Goal: Task Accomplishment & Management: Complete application form

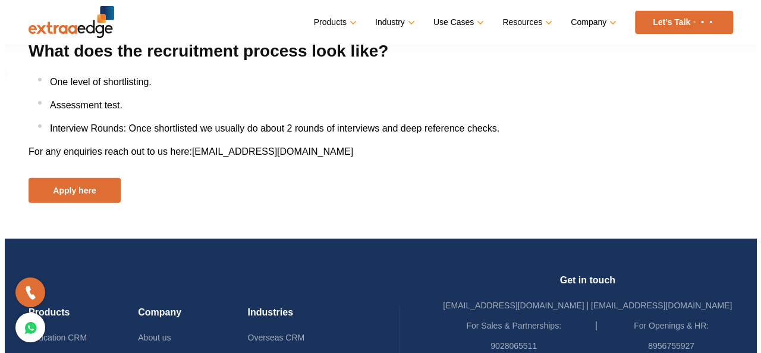
scroll to position [1573, 0]
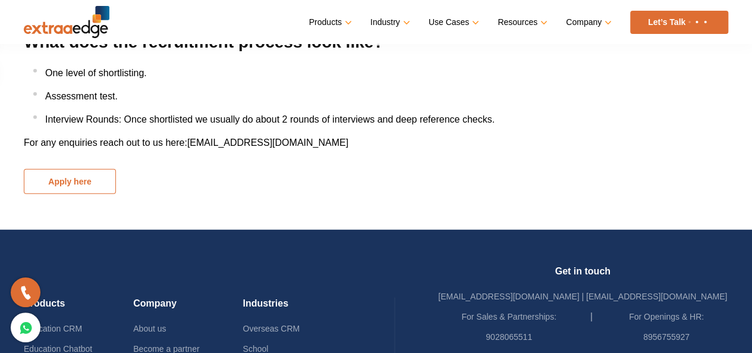
click at [74, 187] on button "Apply here" at bounding box center [70, 181] width 92 height 25
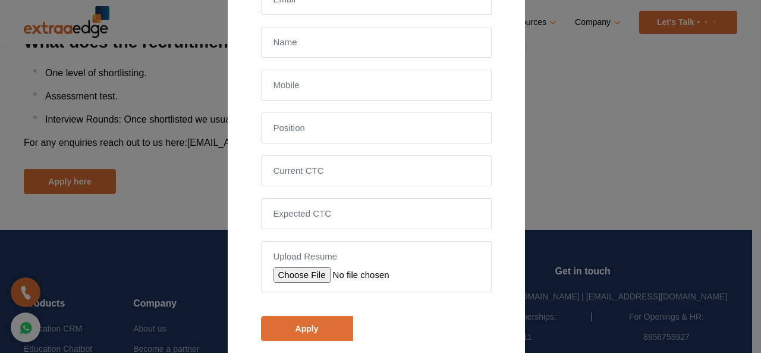
scroll to position [0, 0]
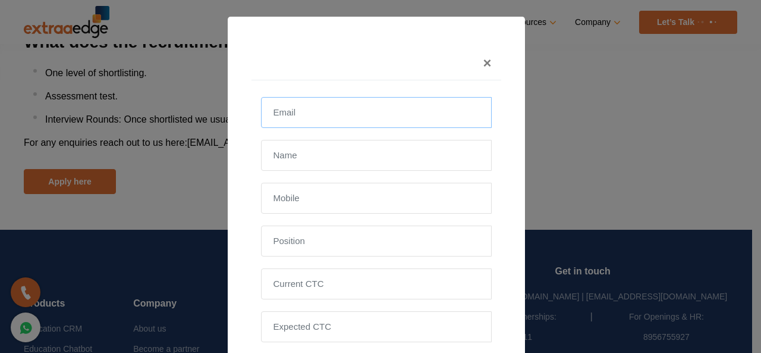
click at [291, 116] on input "email" at bounding box center [376, 112] width 231 height 31
paste input "[EMAIL_ADDRESS][DOMAIN_NAME]"
type input "[EMAIL_ADDRESS][DOMAIN_NAME]"
click at [342, 146] on input "text" at bounding box center [376, 155] width 231 height 31
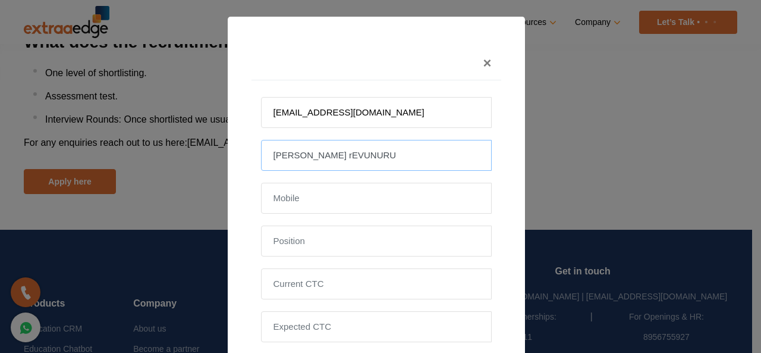
paste input "[EMAIL_ADDRESS][DOMAIN_NAME]"
click at [270, 155] on input "[PERSON_NAME]" at bounding box center [376, 155] width 231 height 31
type input "[PERSON_NAME] Revunuru"
click at [323, 193] on input "text" at bounding box center [376, 197] width 231 height 31
type input "8374906933"
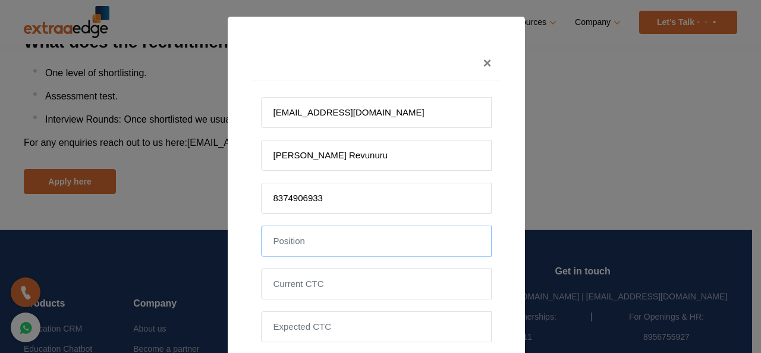
click at [308, 241] on input "text" at bounding box center [376, 240] width 231 height 31
type input "Test engineer"
click at [328, 286] on input "tel" at bounding box center [376, 283] width 231 height 31
type input "6 LPA"
click at [314, 325] on input "tel" at bounding box center [376, 326] width 231 height 31
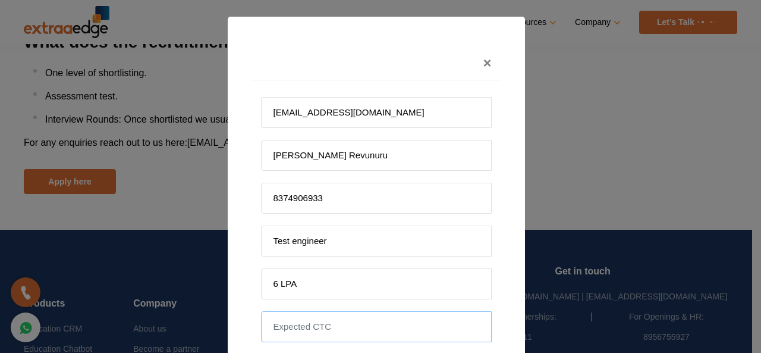
type input "8 LPA"
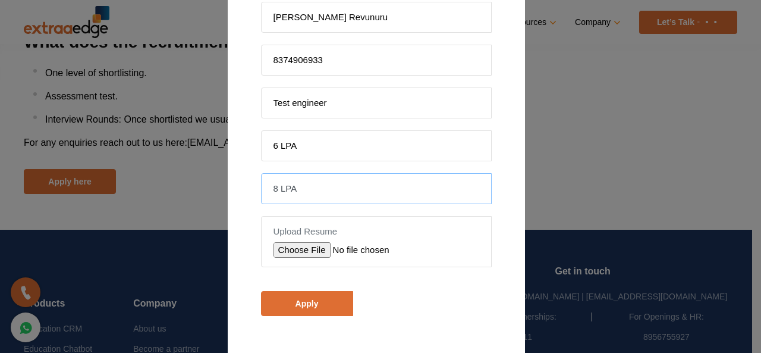
scroll to position [153, 0]
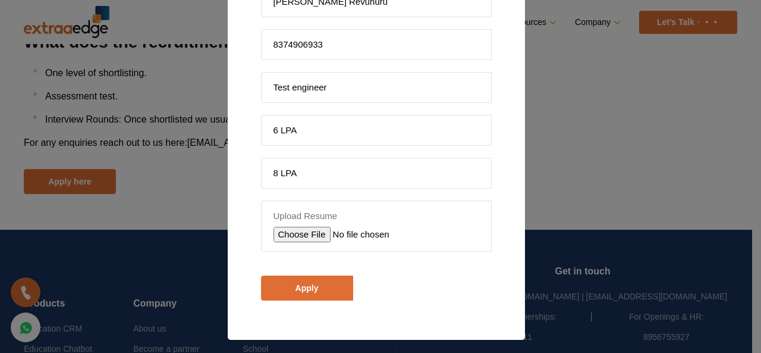
click at [300, 230] on input "file" at bounding box center [357, 233] width 169 height 15
type input "C:\fakepath\Resume.pdf"
click at [140, 103] on div "× [EMAIL_ADDRESS][DOMAIN_NAME] [PERSON_NAME] Revunuru 8374906933 Test engineer …" at bounding box center [380, 176] width 761 height 353
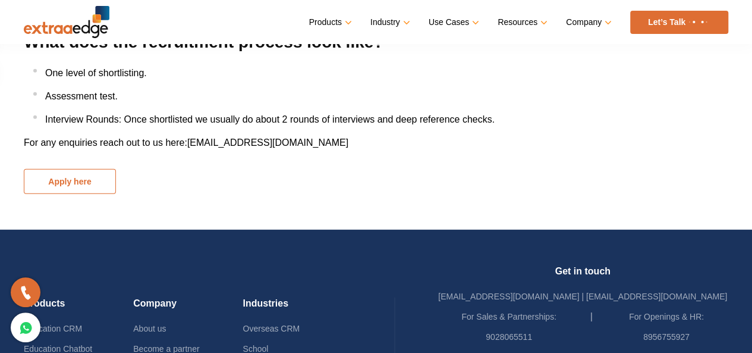
click at [83, 180] on button "Apply here" at bounding box center [70, 181] width 92 height 25
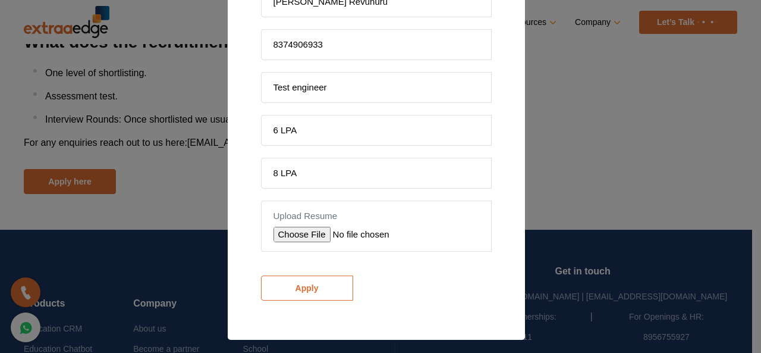
click at [313, 281] on input "Apply" at bounding box center [307, 287] width 92 height 25
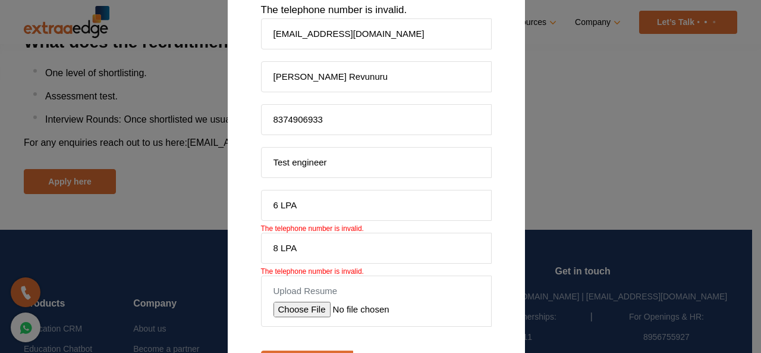
scroll to position [153, 0]
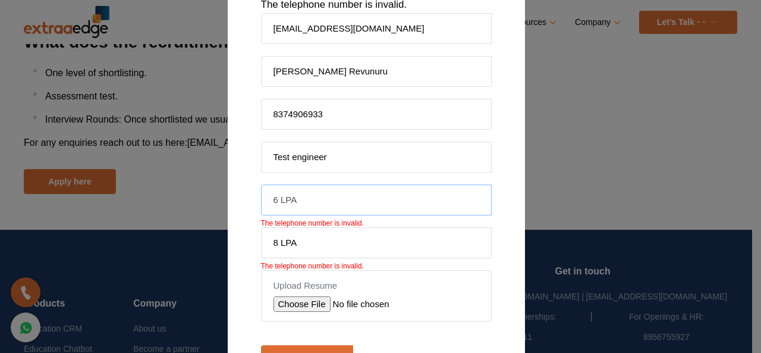
click at [303, 197] on input "6 LPA" at bounding box center [376, 199] width 231 height 31
type input "6"
click at [298, 235] on input "8 LPA" at bounding box center [376, 242] width 231 height 31
type input "8"
click at [418, 163] on input "Test engineer" at bounding box center [376, 156] width 231 height 31
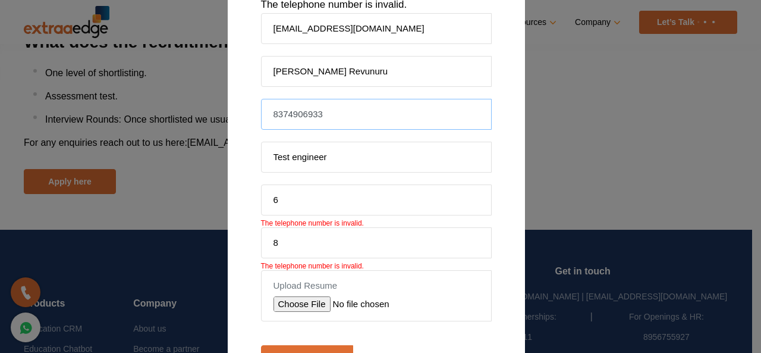
click at [334, 109] on input "8374906933" at bounding box center [376, 114] width 231 height 31
click at [313, 197] on input "6" at bounding box center [376, 199] width 231 height 31
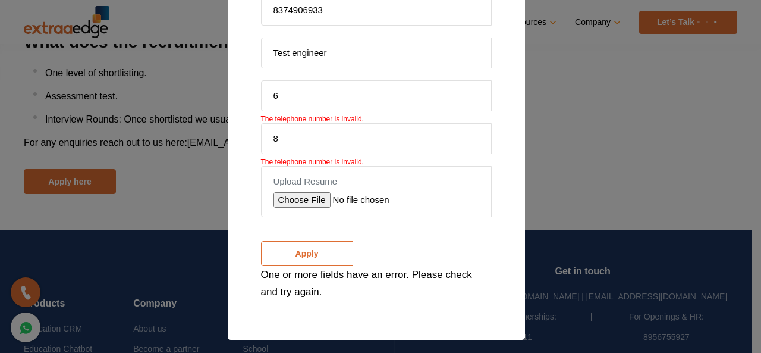
click at [303, 248] on input "Apply" at bounding box center [307, 253] width 92 height 25
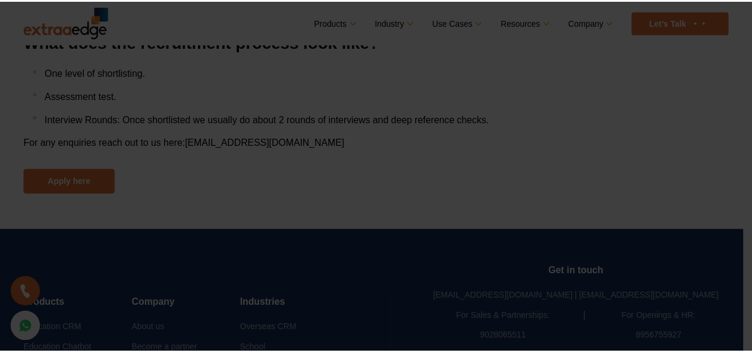
scroll to position [188, 0]
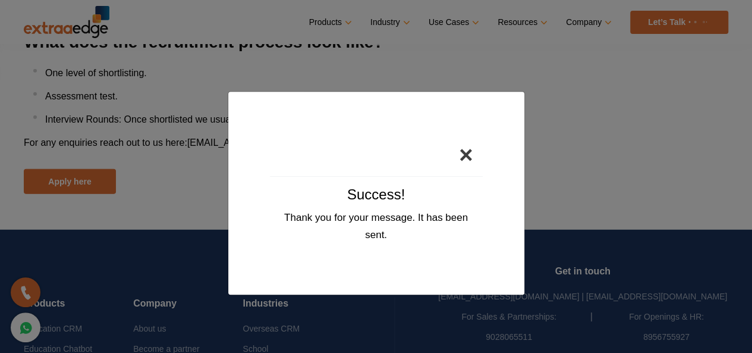
click at [465, 156] on button "×" at bounding box center [465, 154] width 33 height 43
